Goal: Check status: Check status

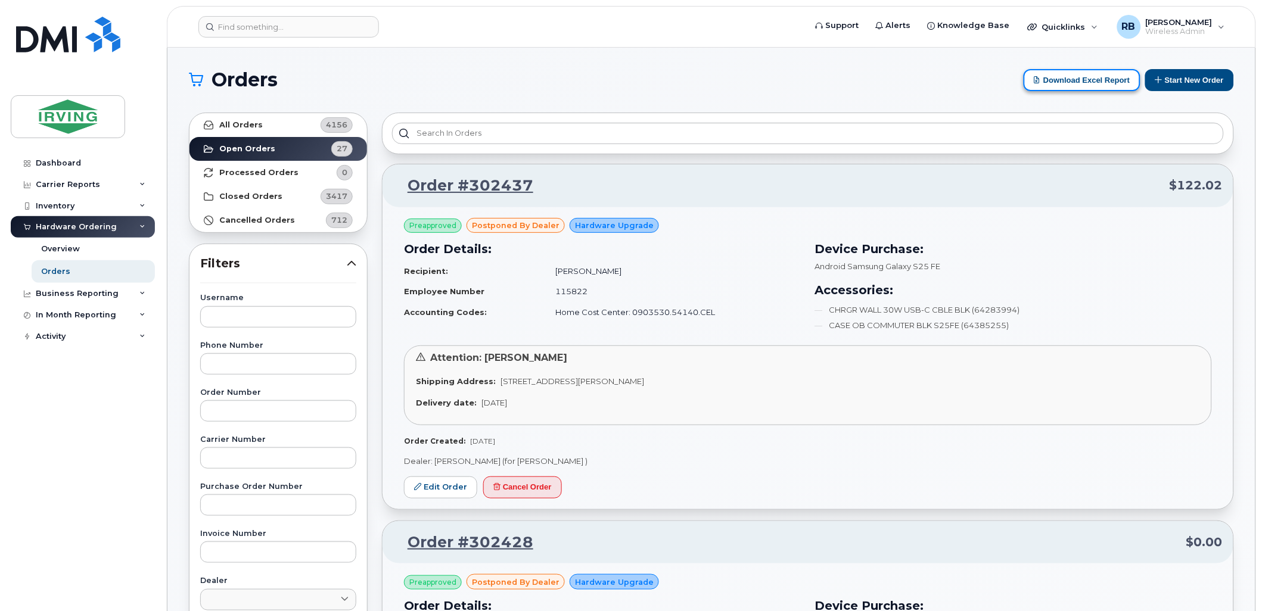
click at [1063, 76] on button "Download Excel Report" at bounding box center [1082, 80] width 117 height 22
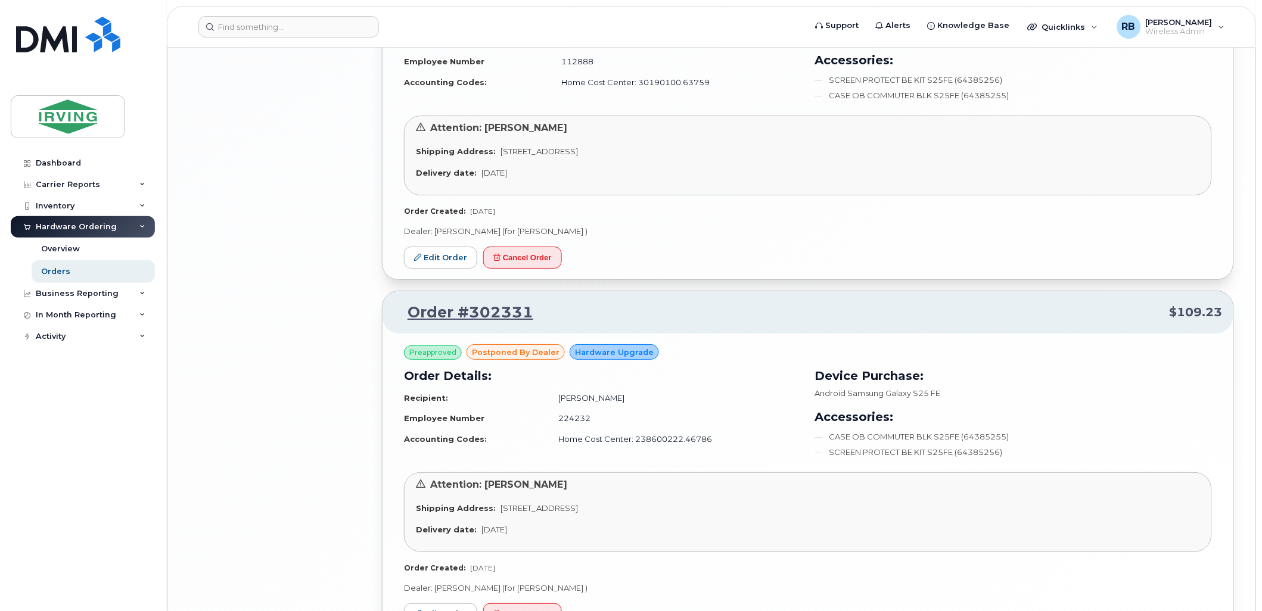
scroll to position [2749, 0]
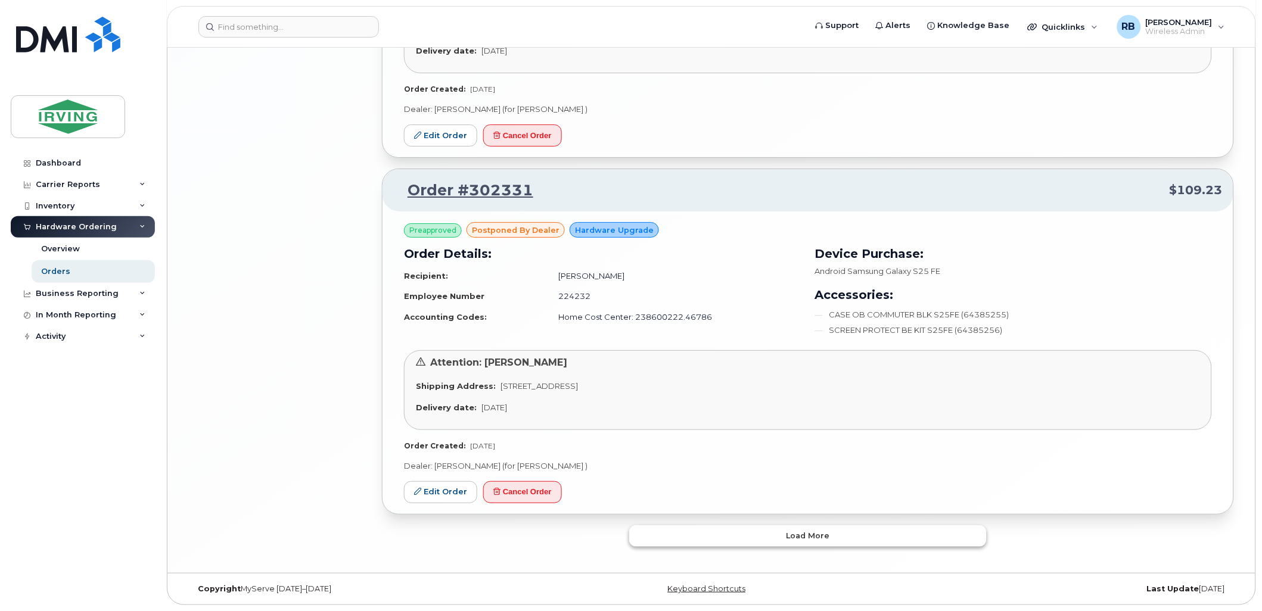
click at [708, 538] on button "Load more" at bounding box center [808, 536] width 358 height 21
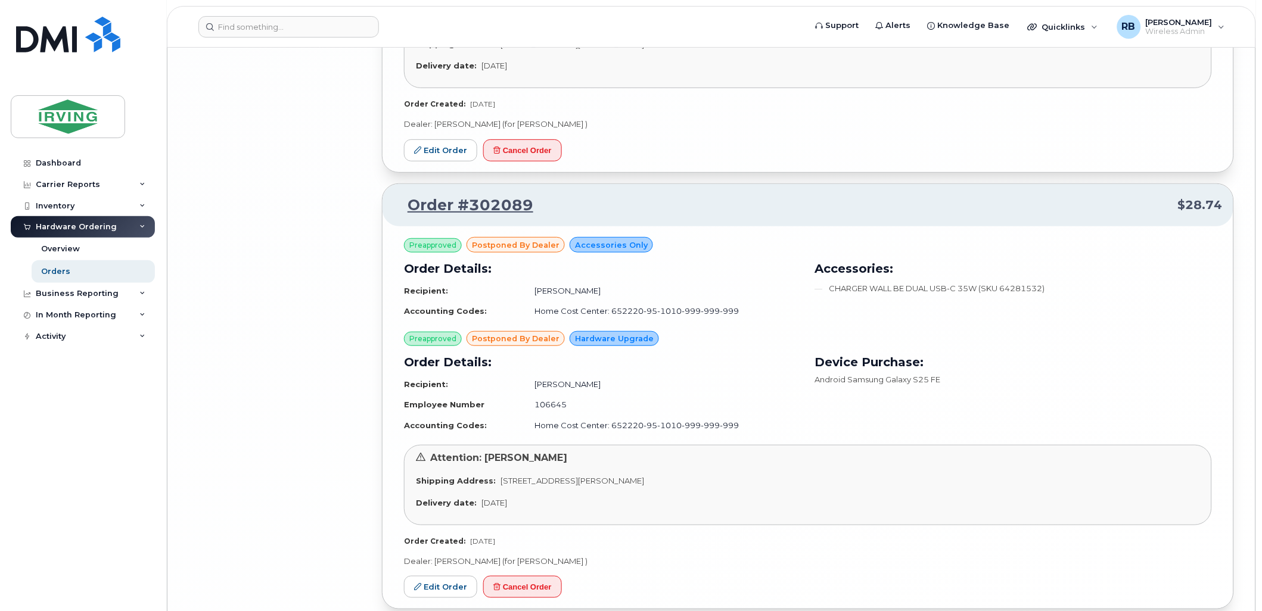
scroll to position [5850, 0]
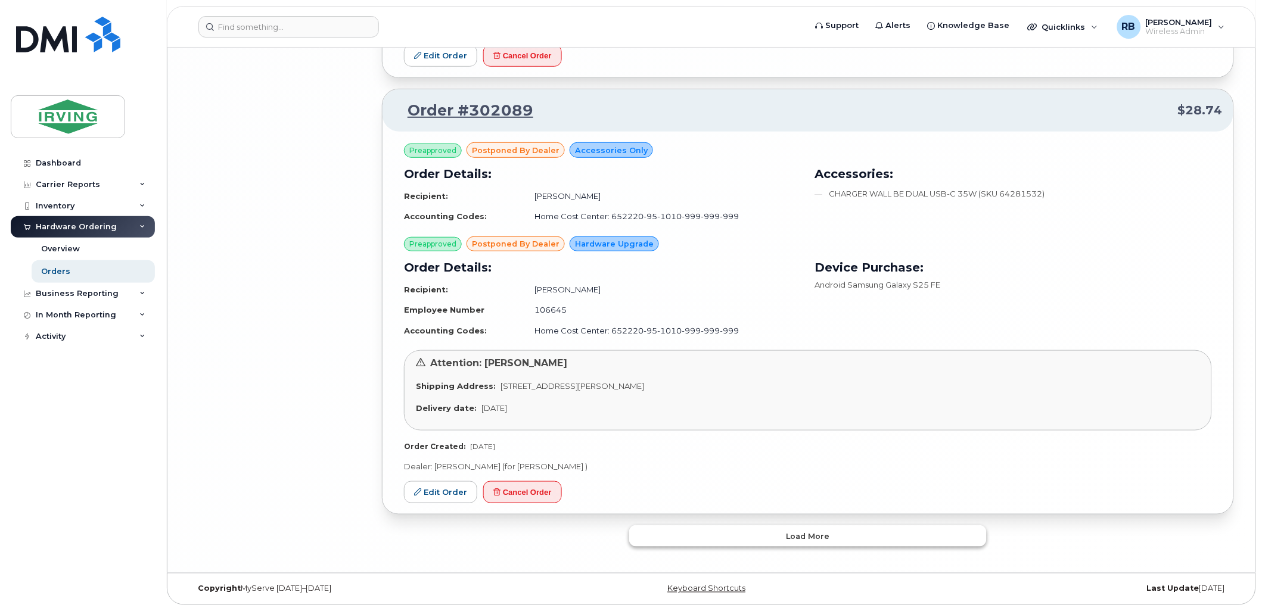
click at [714, 534] on button "Load more" at bounding box center [808, 536] width 358 height 21
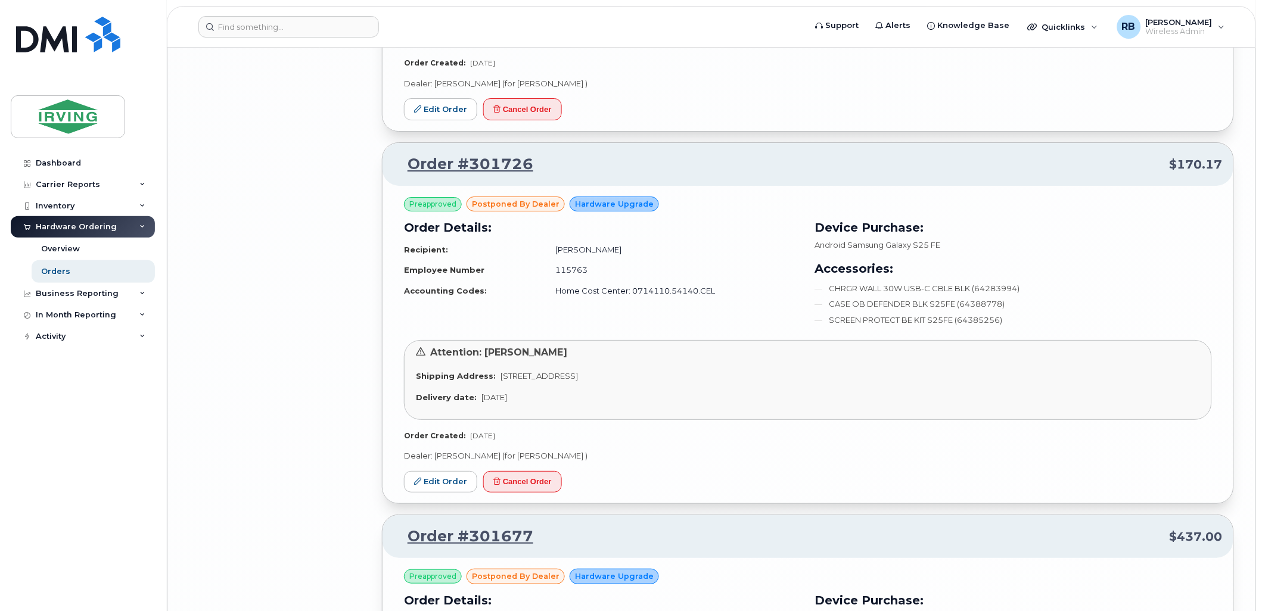
scroll to position [6916, 0]
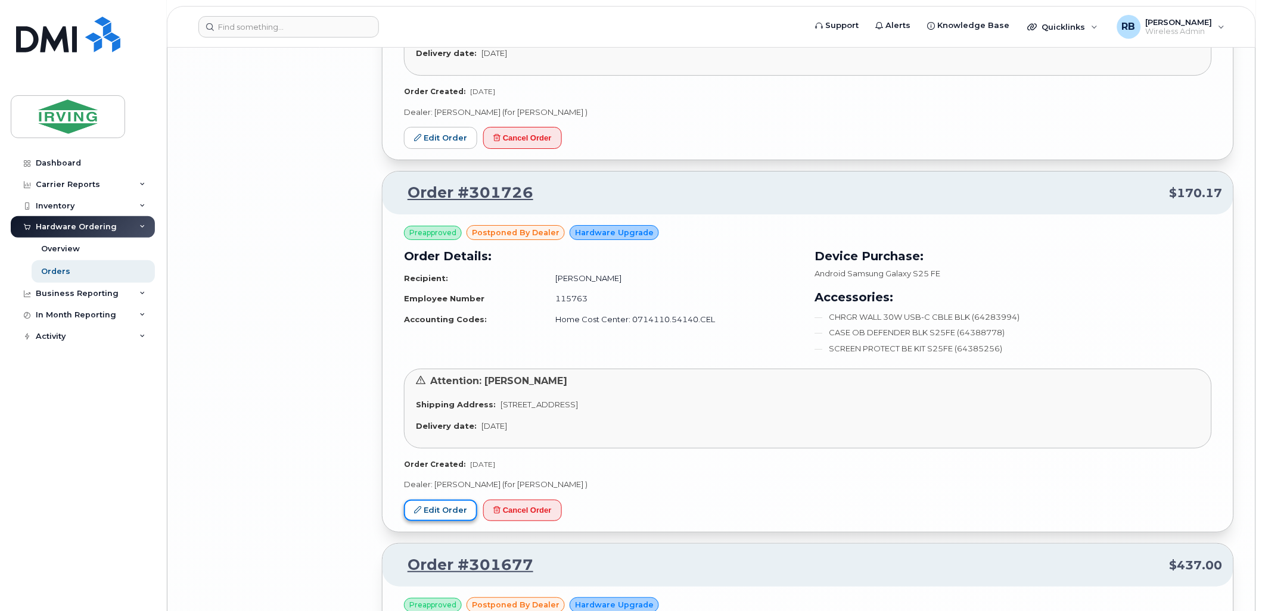
click at [452, 512] on link "Edit Order" at bounding box center [440, 511] width 73 height 22
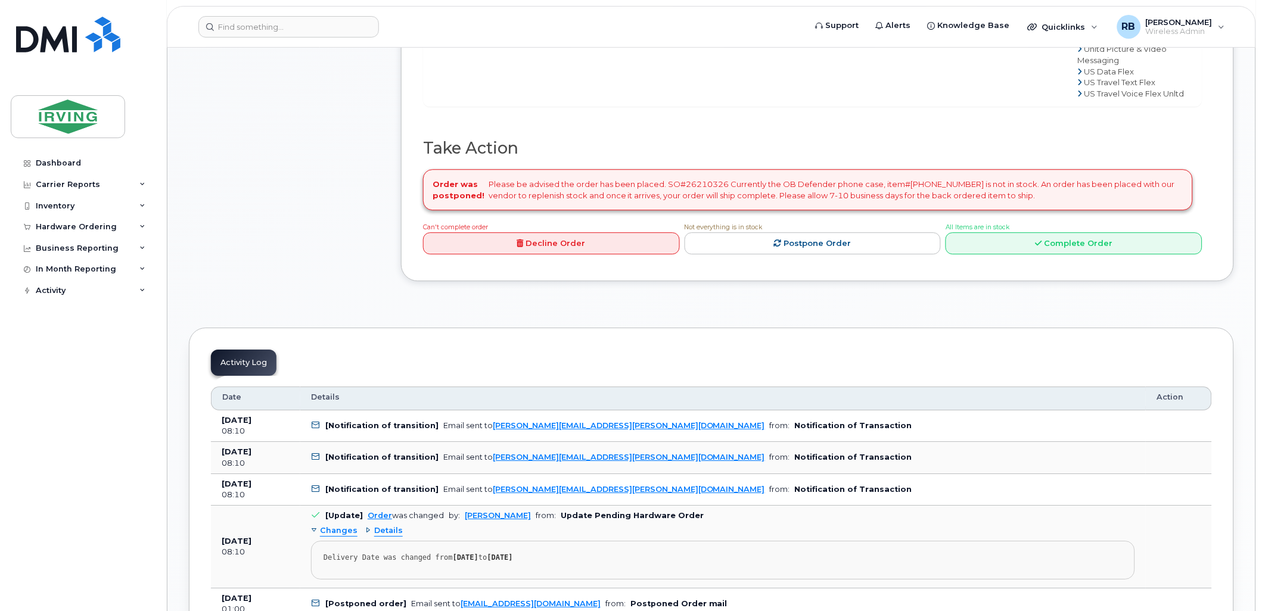
scroll to position [971, 0]
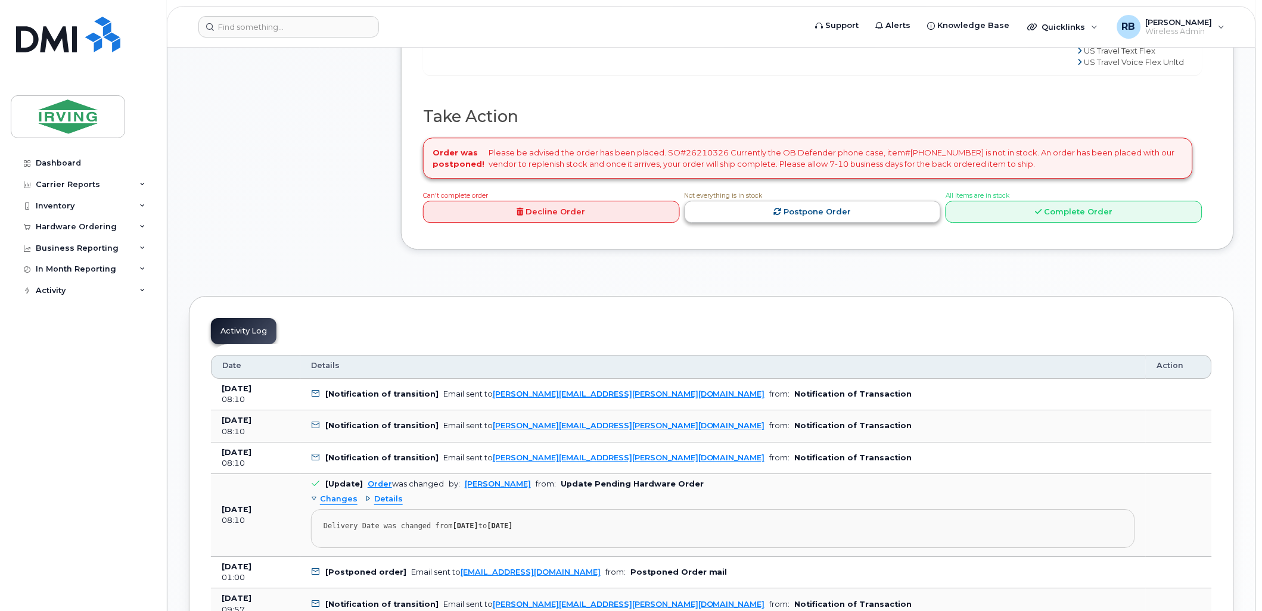
click at [760, 223] on link "Postpone Order" at bounding box center [813, 212] width 257 height 22
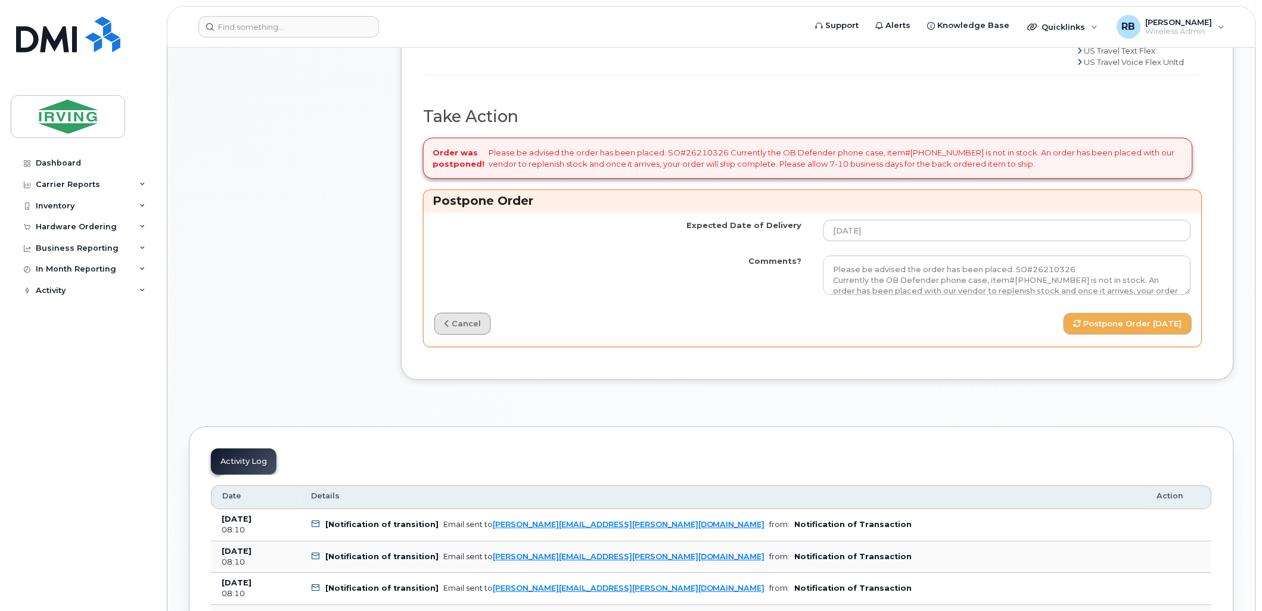
click at [456, 335] on link "cancel" at bounding box center [462, 324] width 57 height 22
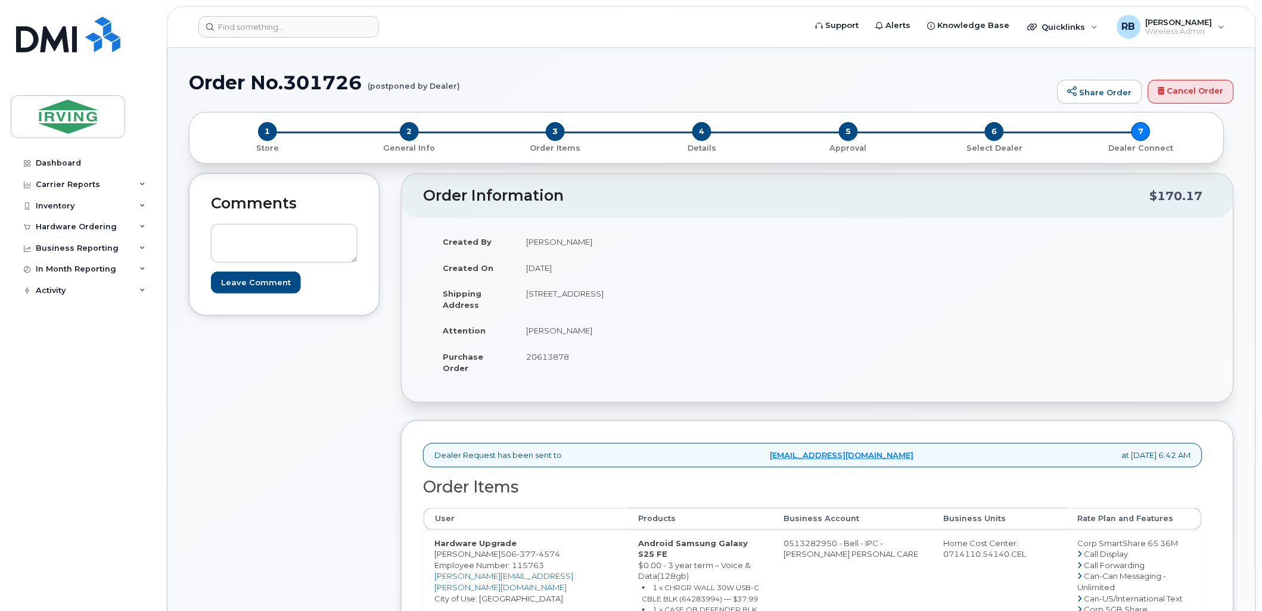
scroll to position [0, 0]
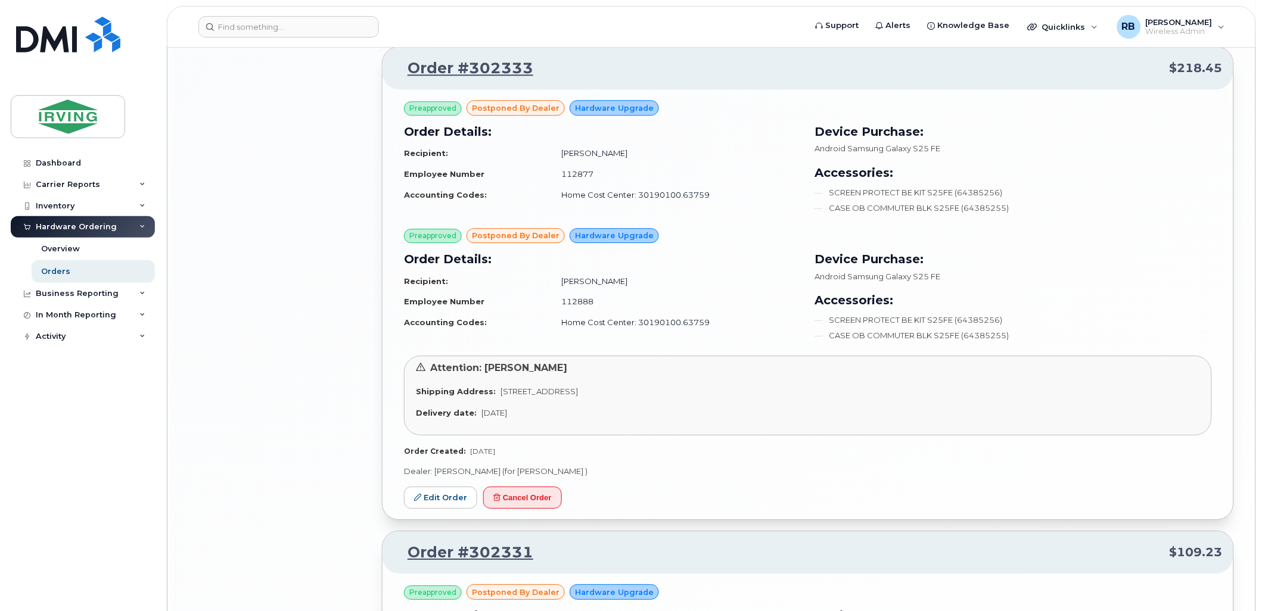
scroll to position [2749, 0]
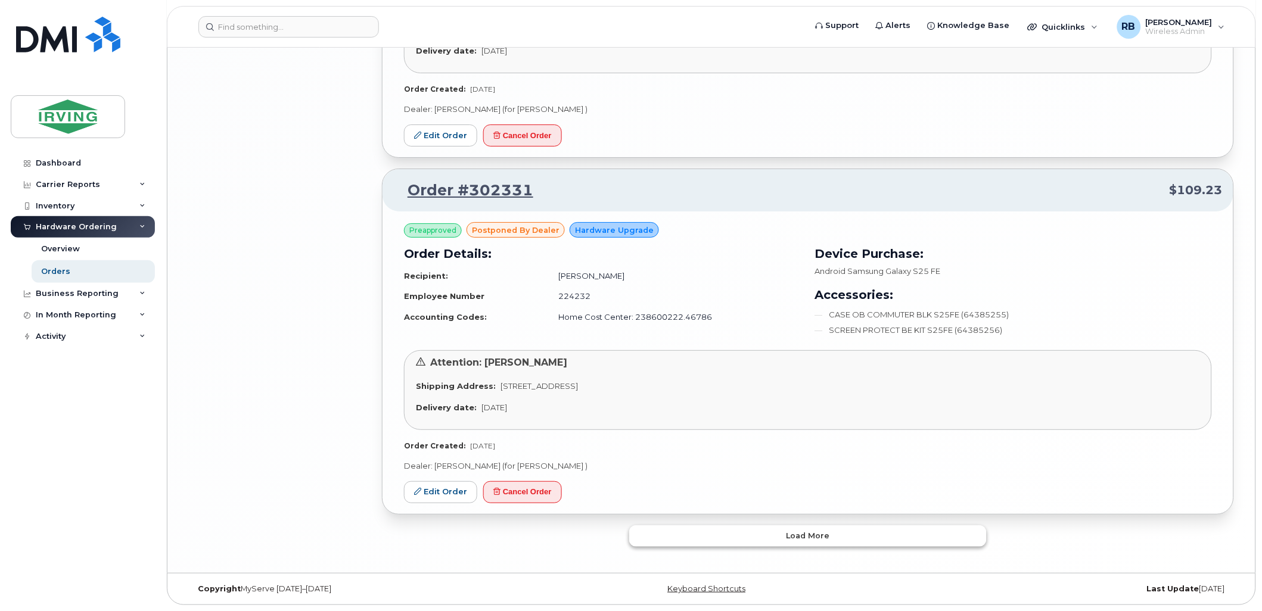
click at [710, 531] on button "Load more" at bounding box center [808, 536] width 358 height 21
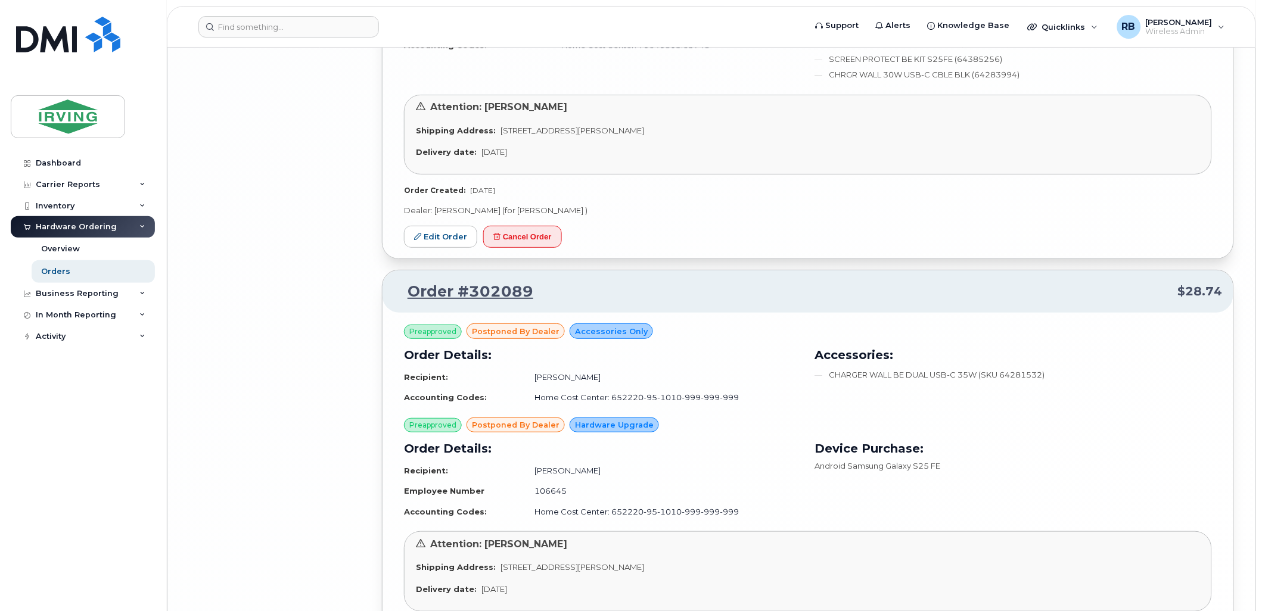
scroll to position [5850, 0]
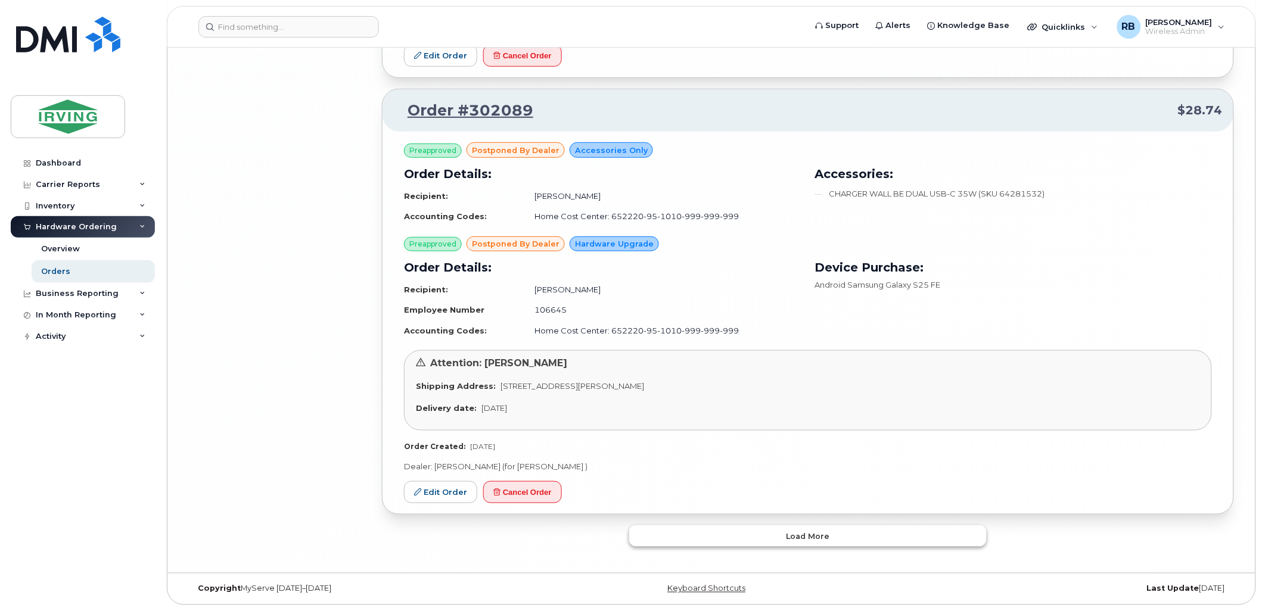
click at [710, 531] on button "Load more" at bounding box center [808, 536] width 358 height 21
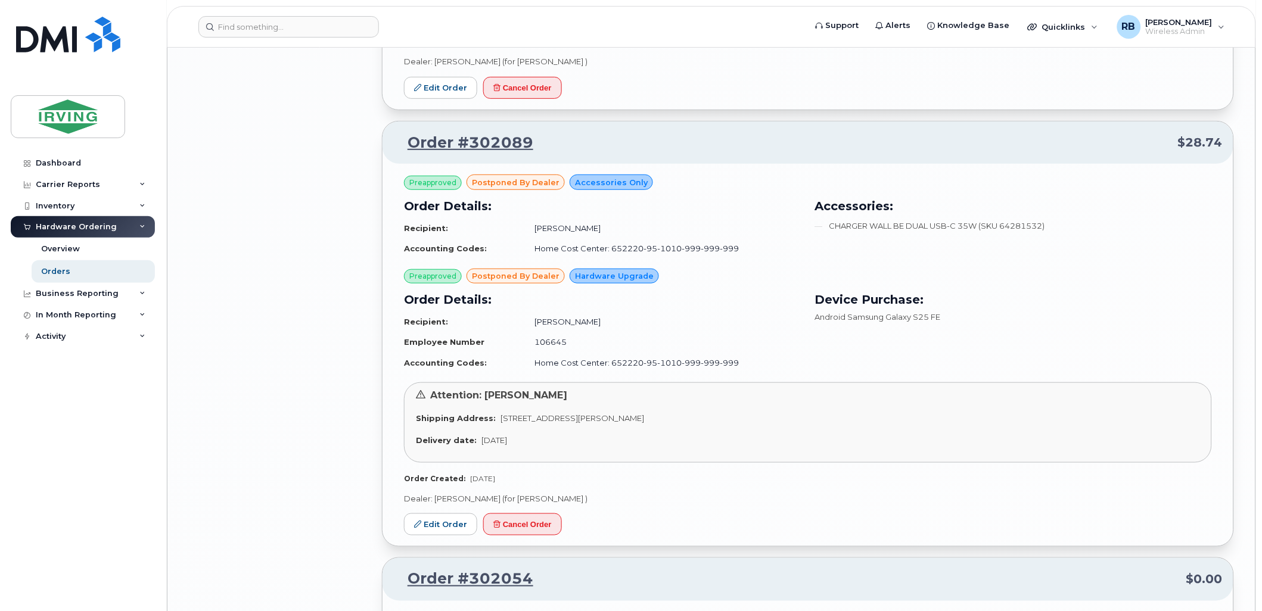
scroll to position [5811, 0]
click at [454, 529] on link "Edit Order" at bounding box center [440, 526] width 73 height 22
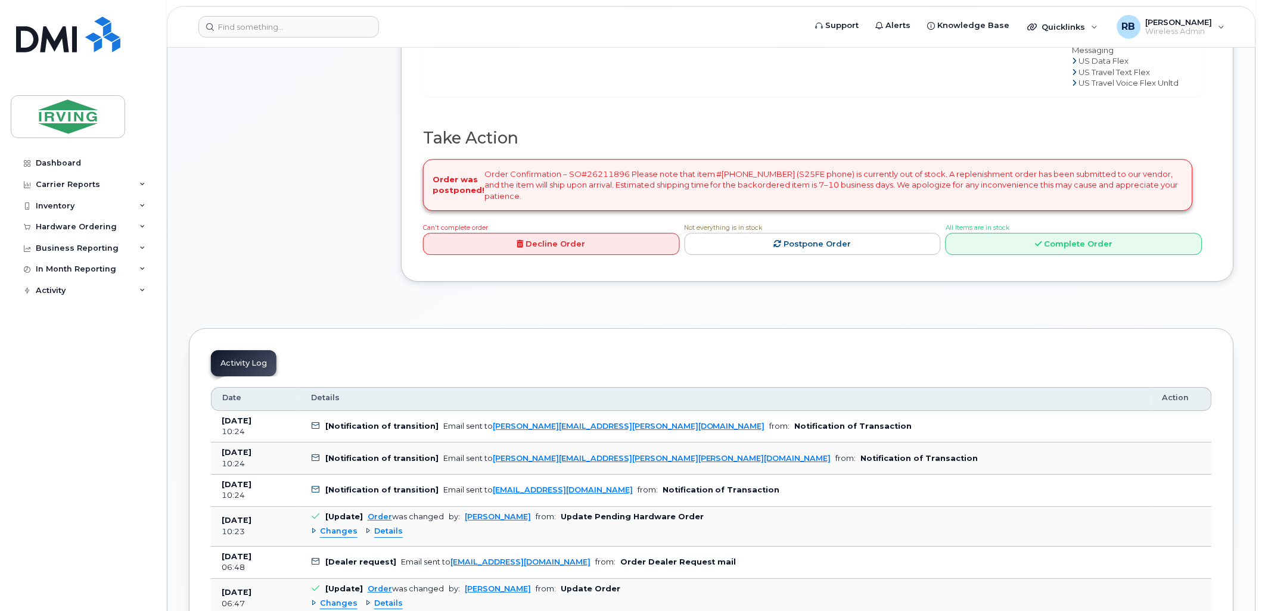
scroll to position [967, 0]
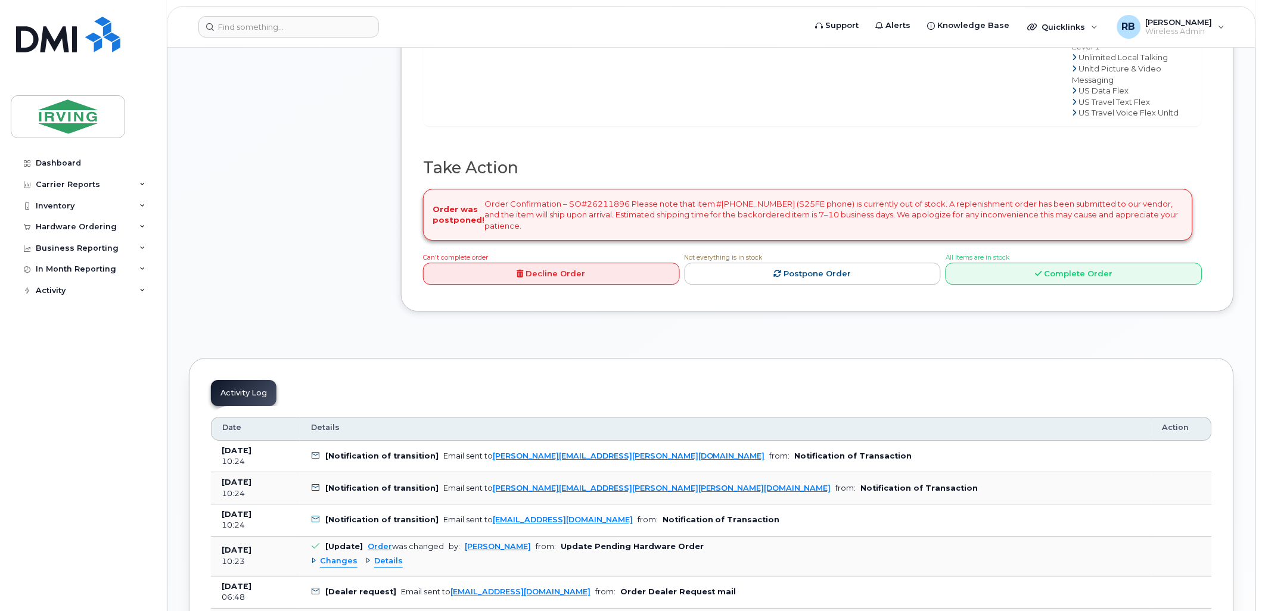
click at [605, 241] on div "Order was postponed! Order Confirmation – SO#26211896 Please note that item #64…" at bounding box center [808, 215] width 770 height 52
copy div "26211896"
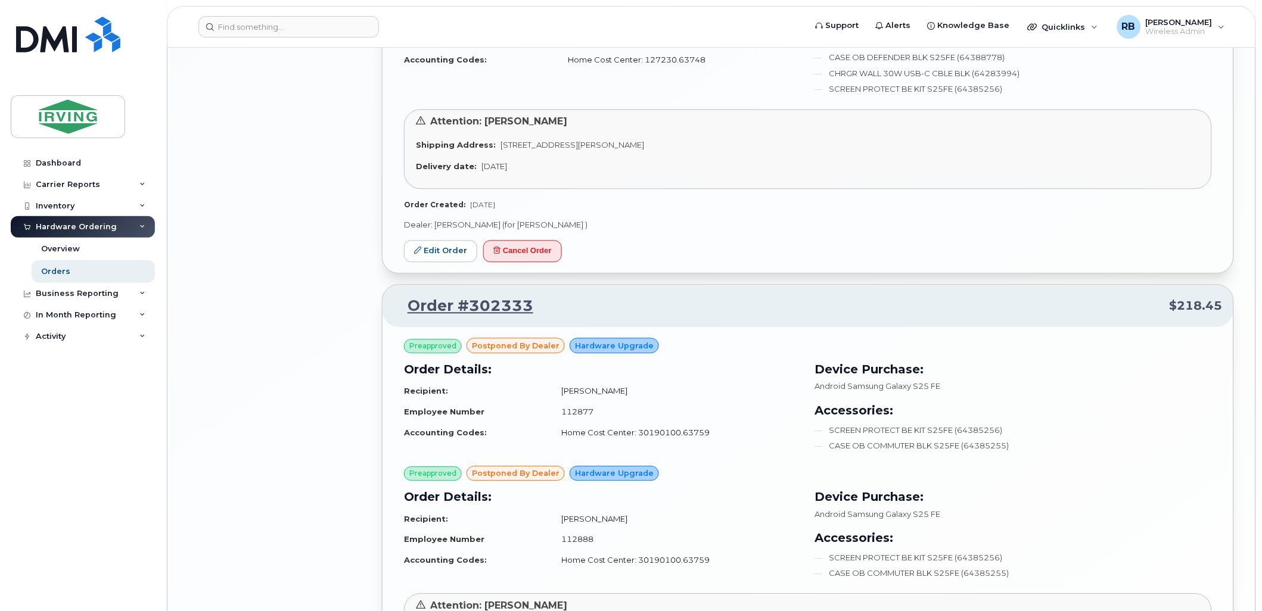
scroll to position [2749, 0]
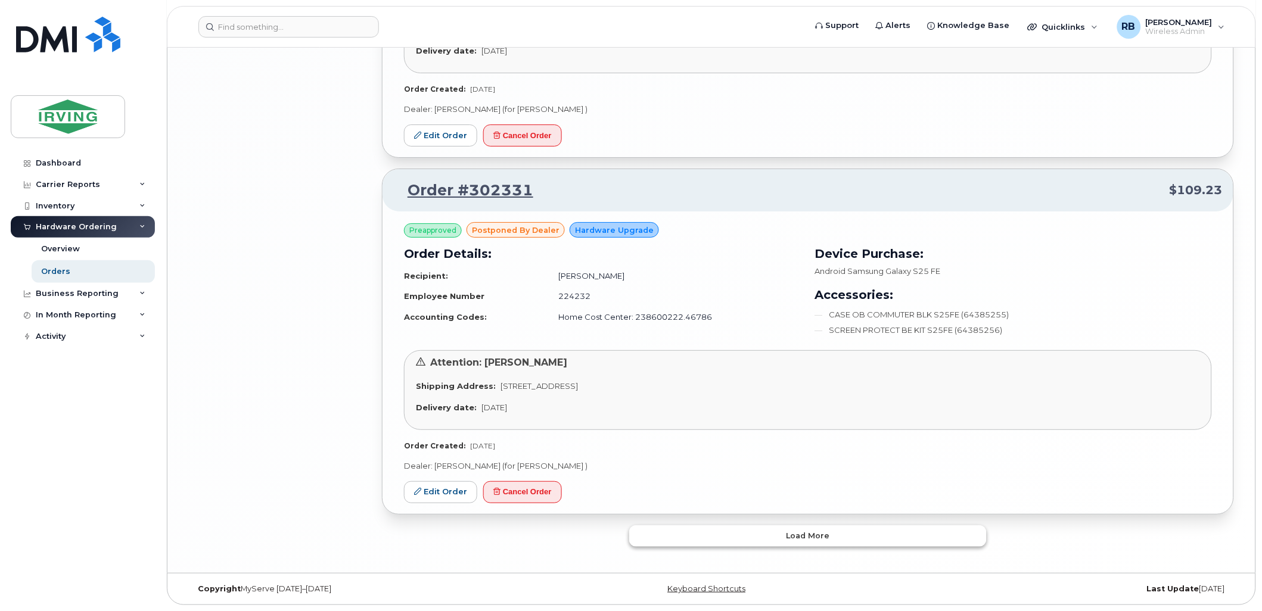
click at [675, 533] on button "Load more" at bounding box center [808, 536] width 358 height 21
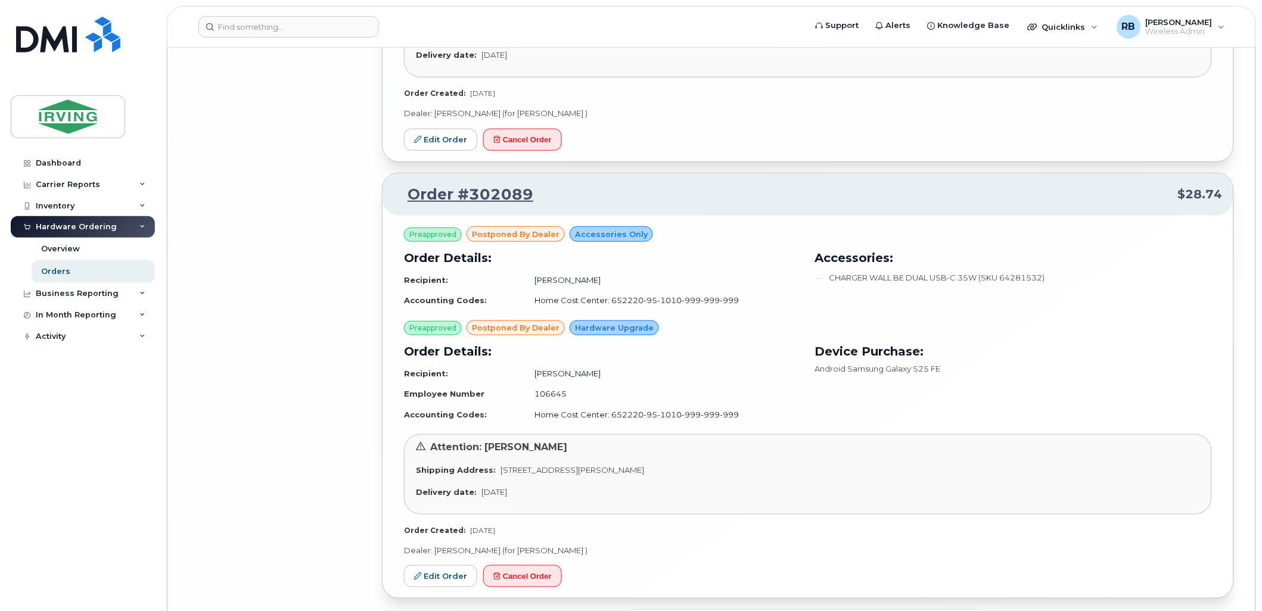
scroll to position [5850, 0]
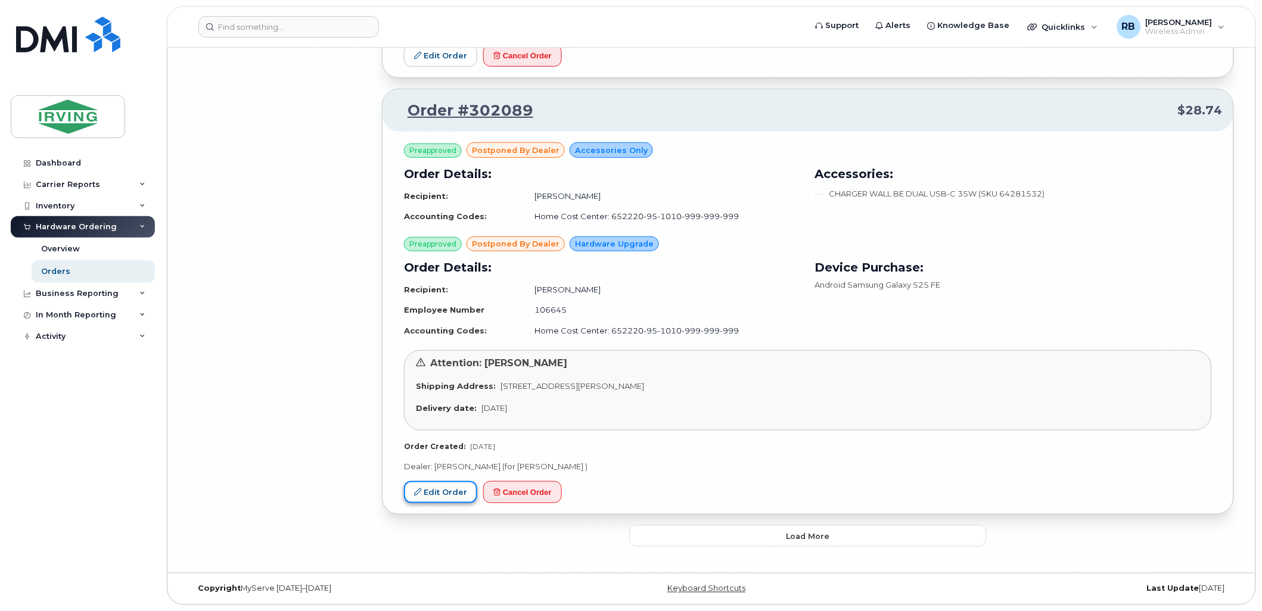
click at [448, 495] on link "Edit Order" at bounding box center [440, 493] width 73 height 22
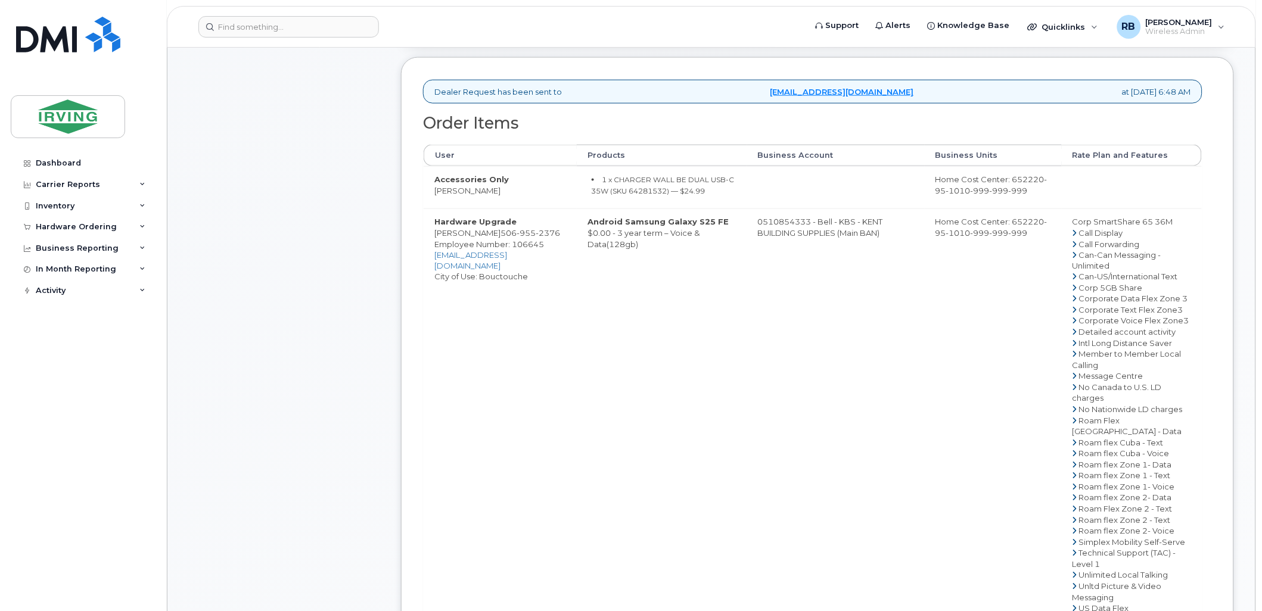
scroll to position [442, 0]
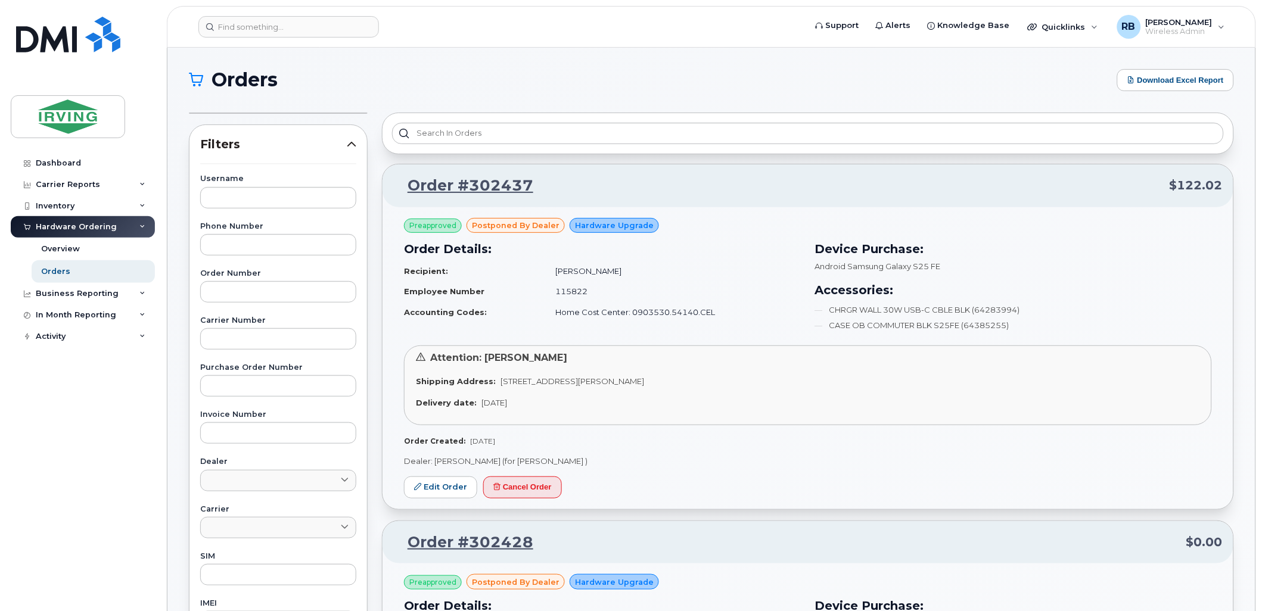
click at [585, 322] on td "Home Cost Center: 0903530.54140.CEL" at bounding box center [673, 312] width 256 height 21
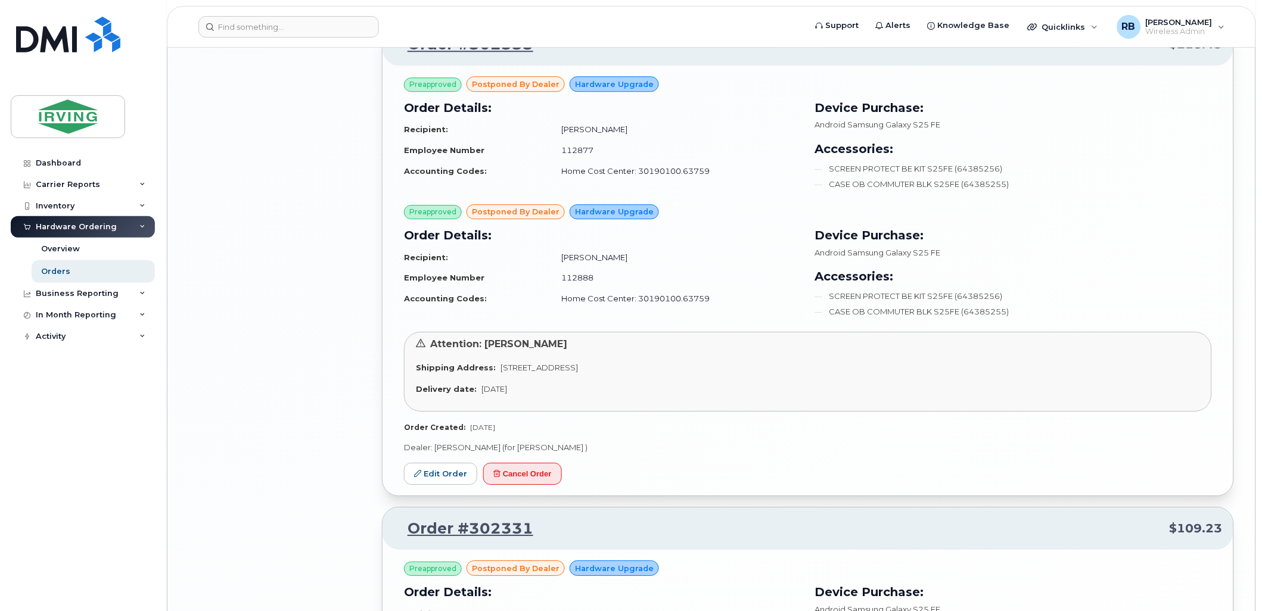
scroll to position [2749, 0]
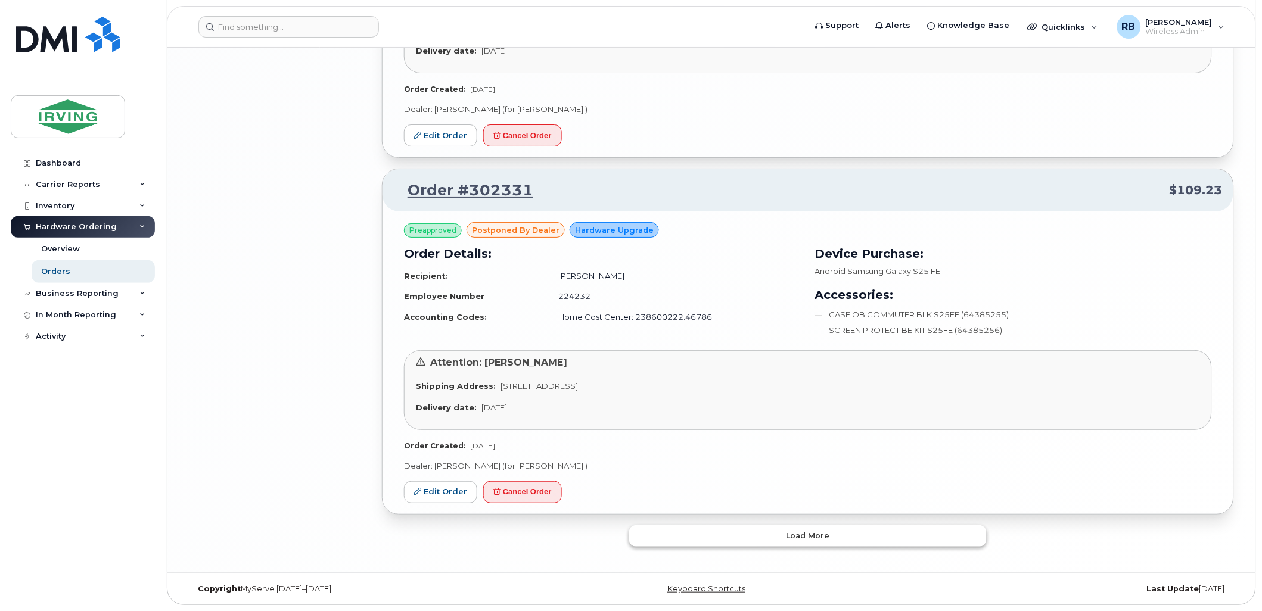
click at [693, 540] on button "Load more" at bounding box center [808, 536] width 358 height 21
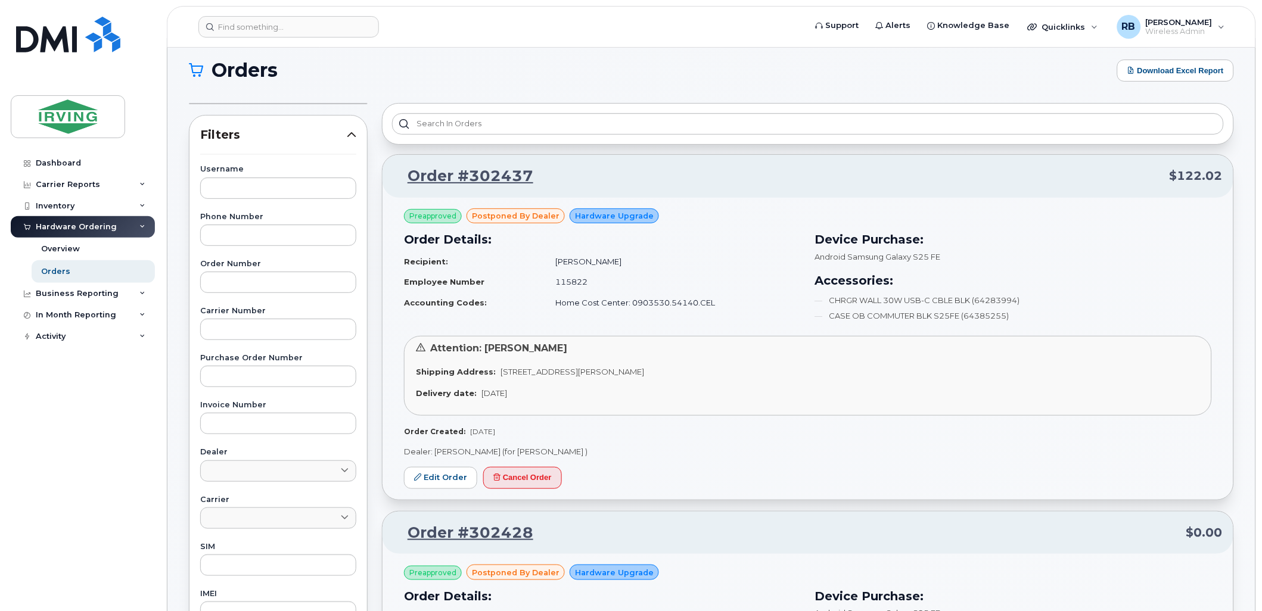
scroll to position [0, 0]
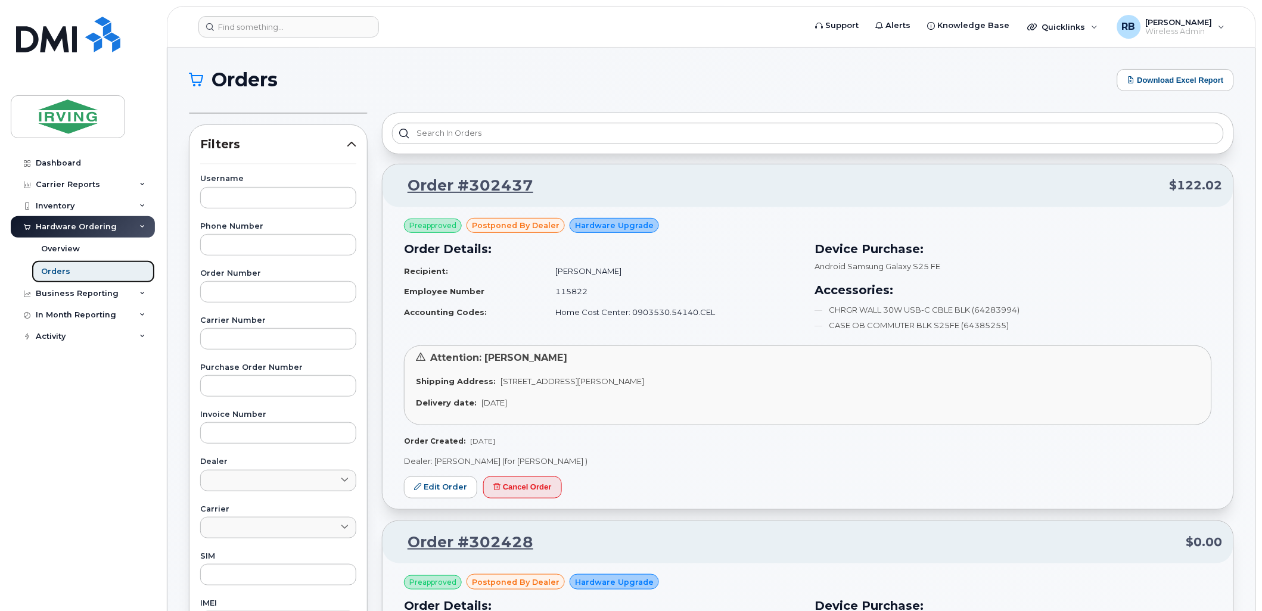
click at [55, 269] on div "Orders" at bounding box center [55, 271] width 29 height 11
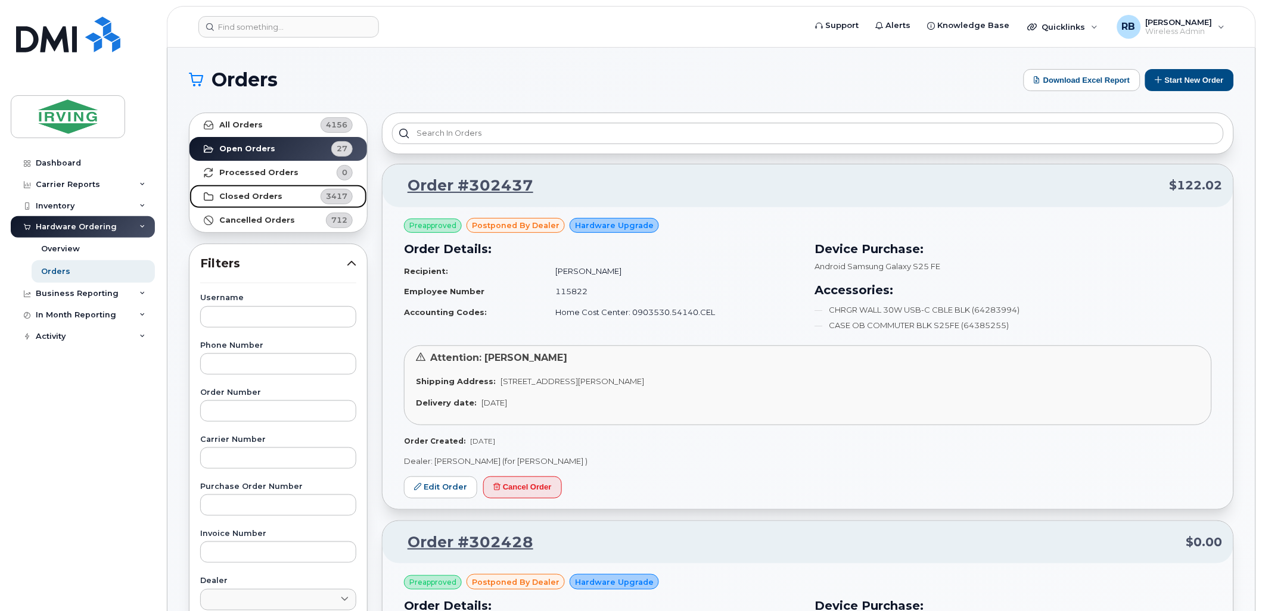
click at [245, 193] on strong "Closed Orders" at bounding box center [250, 197] width 63 height 10
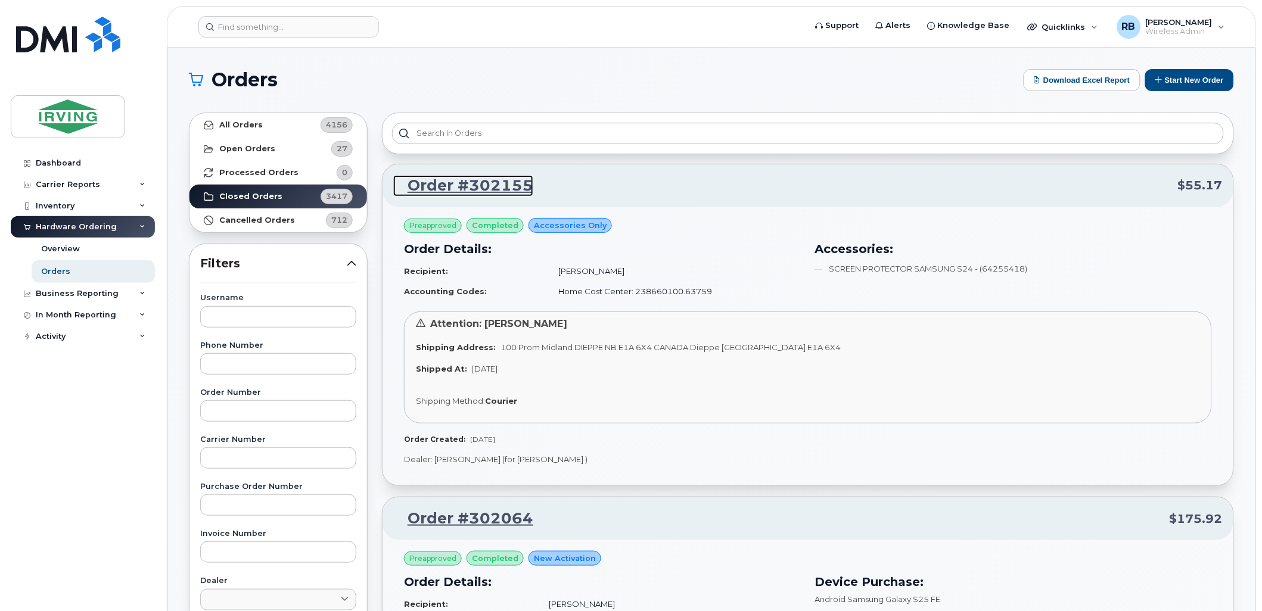
click at [487, 185] on link "Order #302155" at bounding box center [463, 185] width 140 height 21
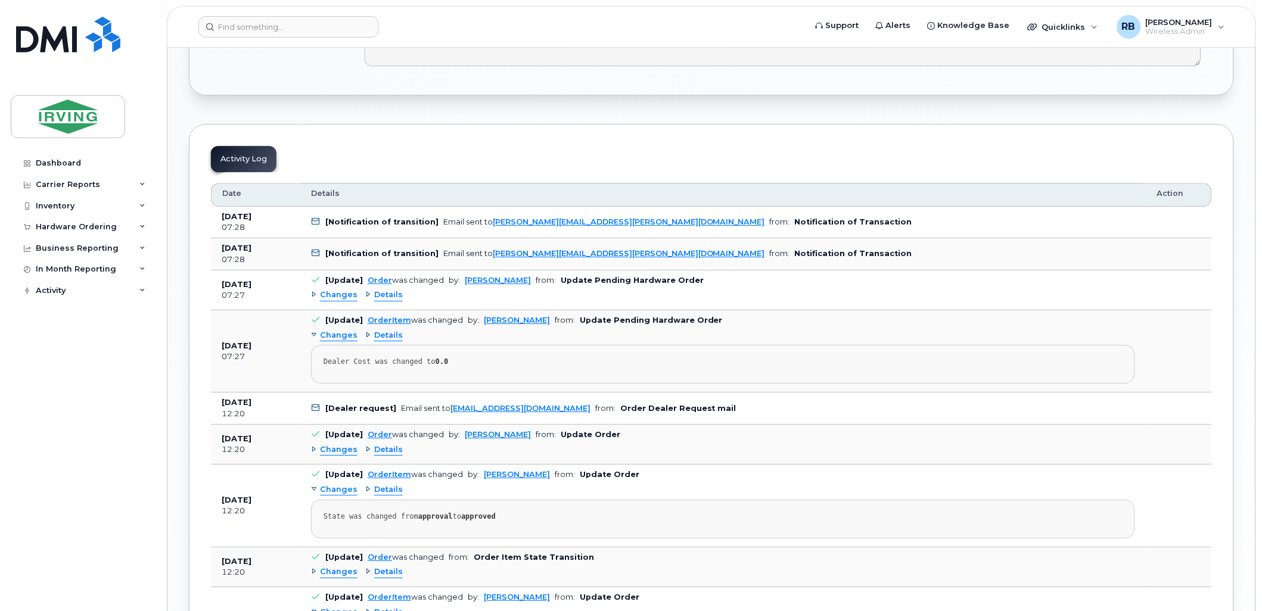
scroll to position [921, 0]
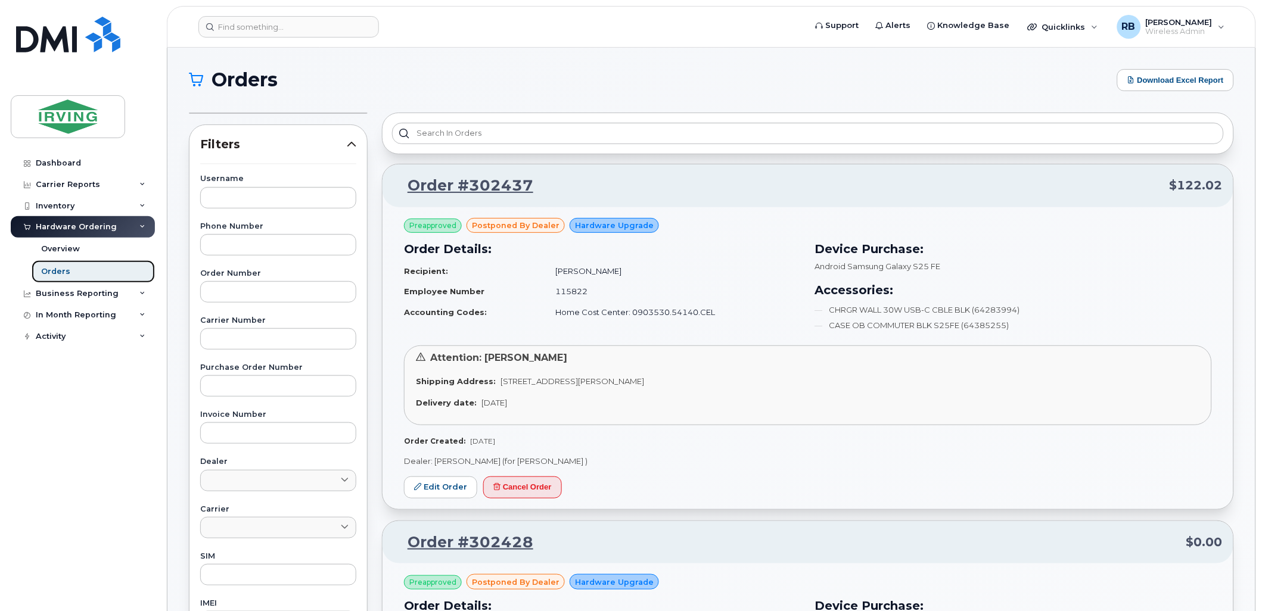
click at [58, 266] on div "Orders" at bounding box center [55, 271] width 29 height 11
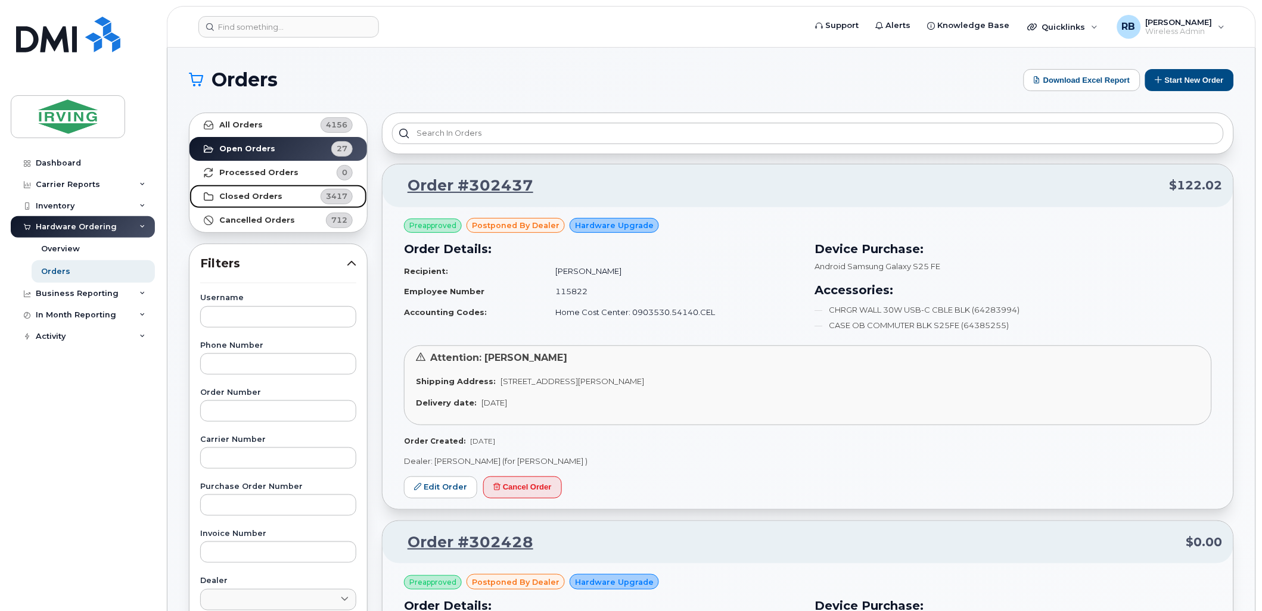
click at [249, 192] on strong "Closed Orders" at bounding box center [250, 197] width 63 height 10
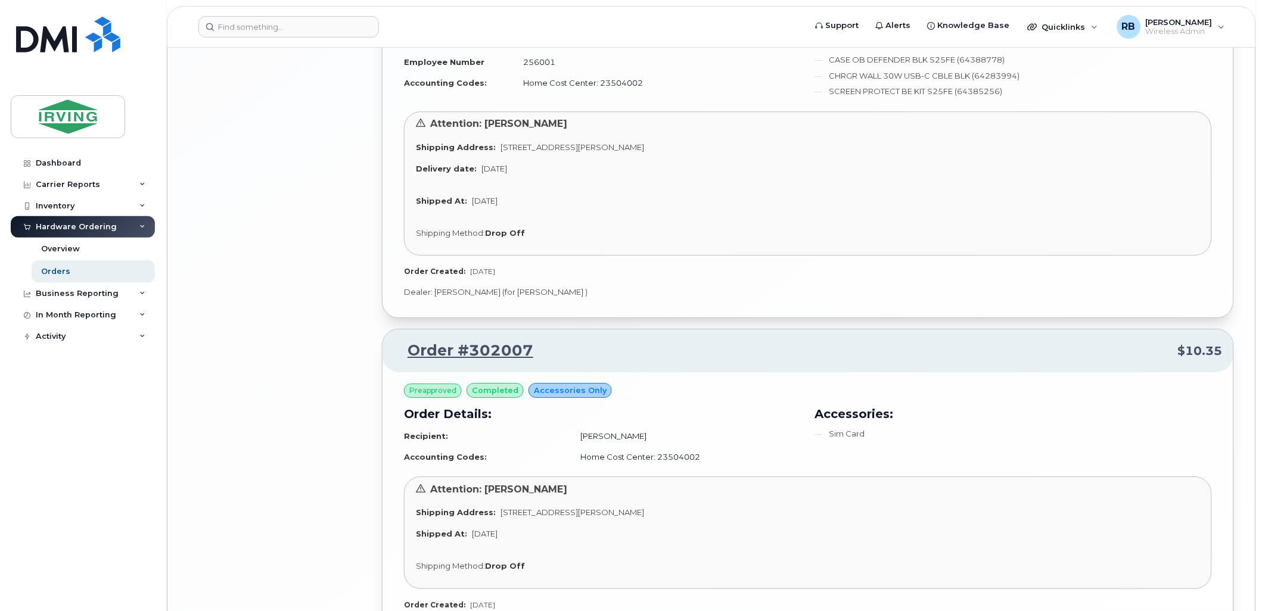
scroll to position [2618, 0]
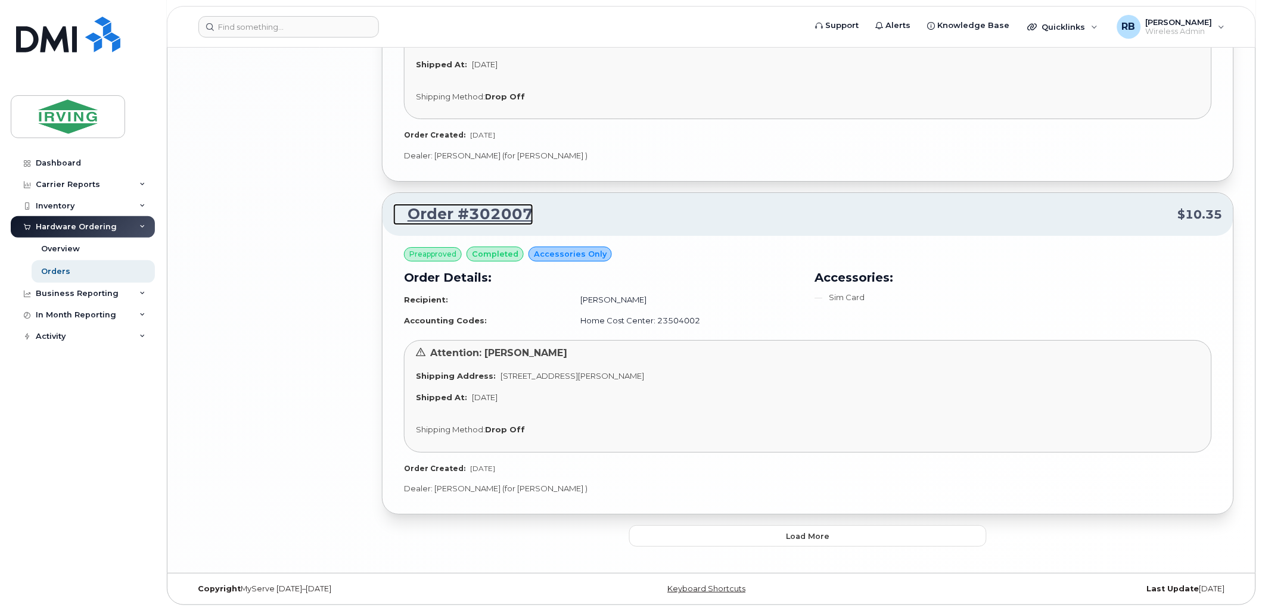
click at [469, 218] on link "Order #302007" at bounding box center [463, 214] width 140 height 21
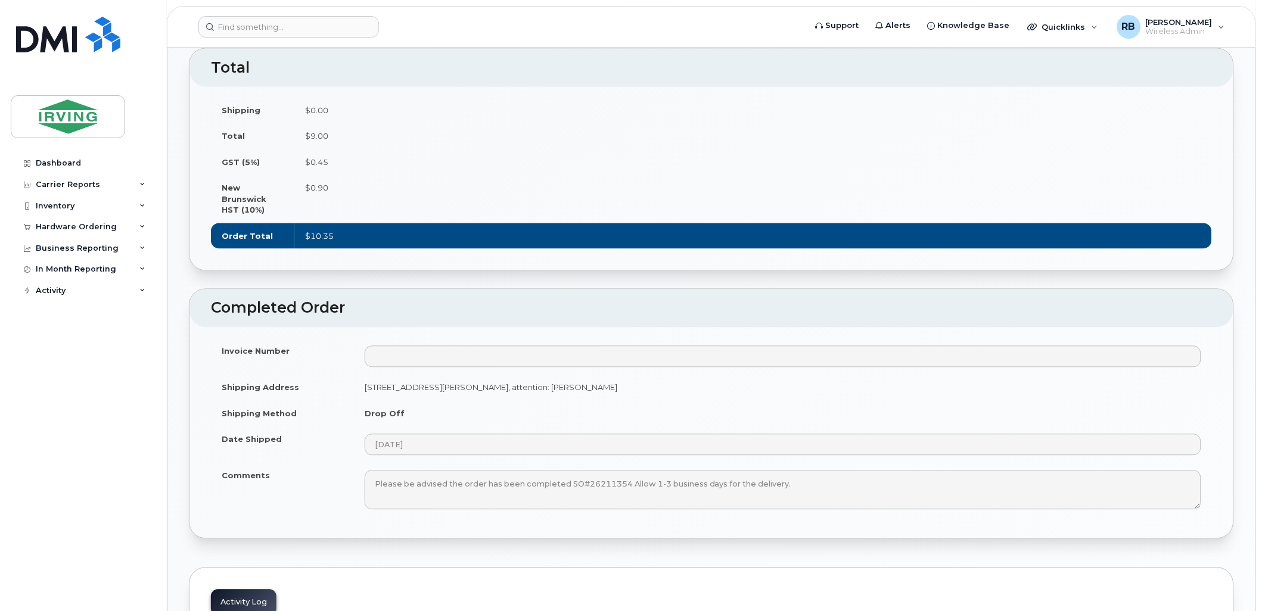
scroll to position [794, 0]
